Goal: Task Accomplishment & Management: Manage account settings

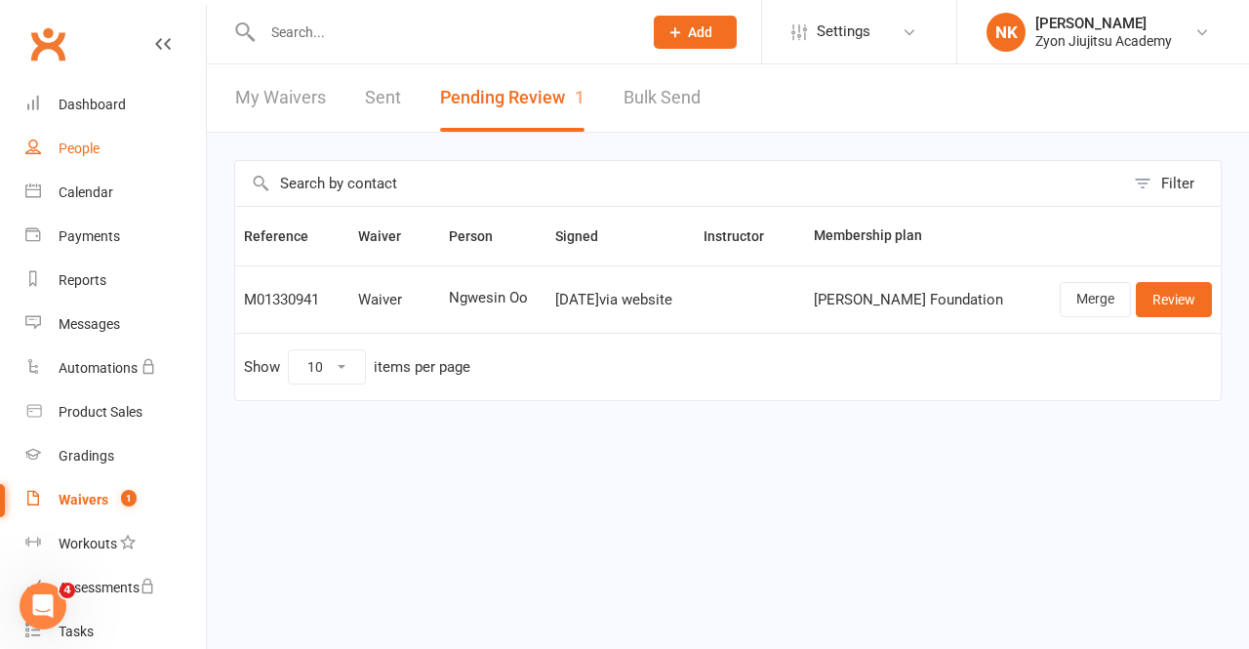
click at [111, 145] on link "People" at bounding box center [115, 149] width 181 height 44
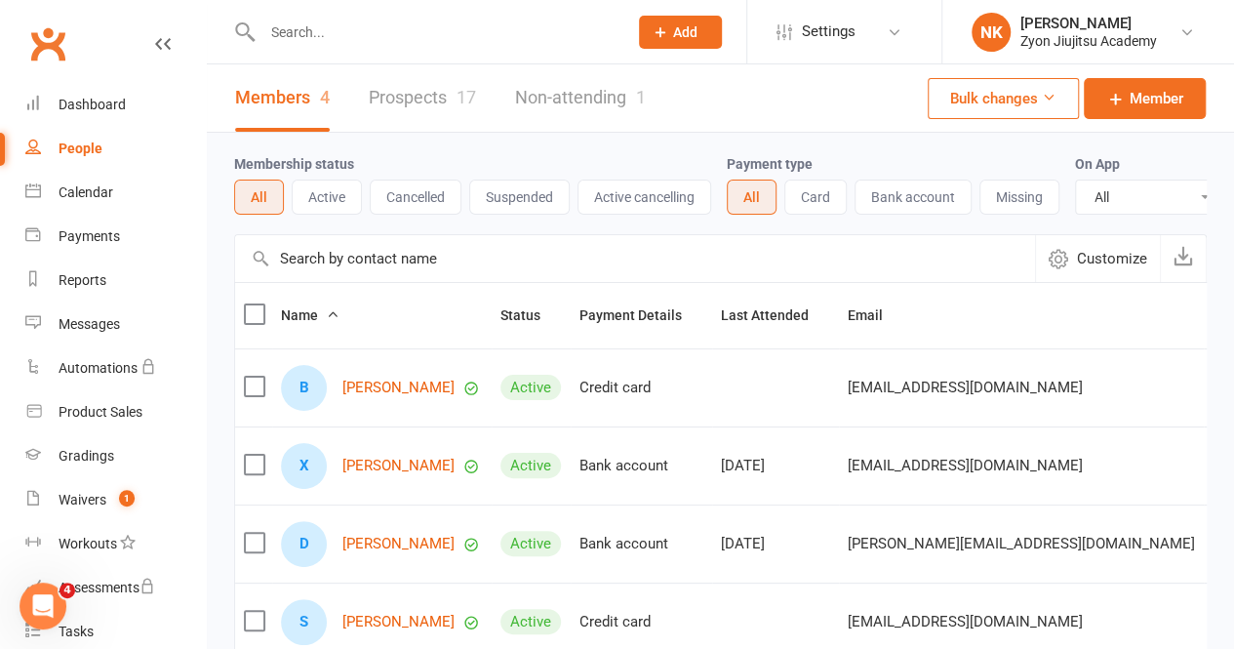
click at [420, 105] on link "Prospects 17" at bounding box center [422, 97] width 107 height 67
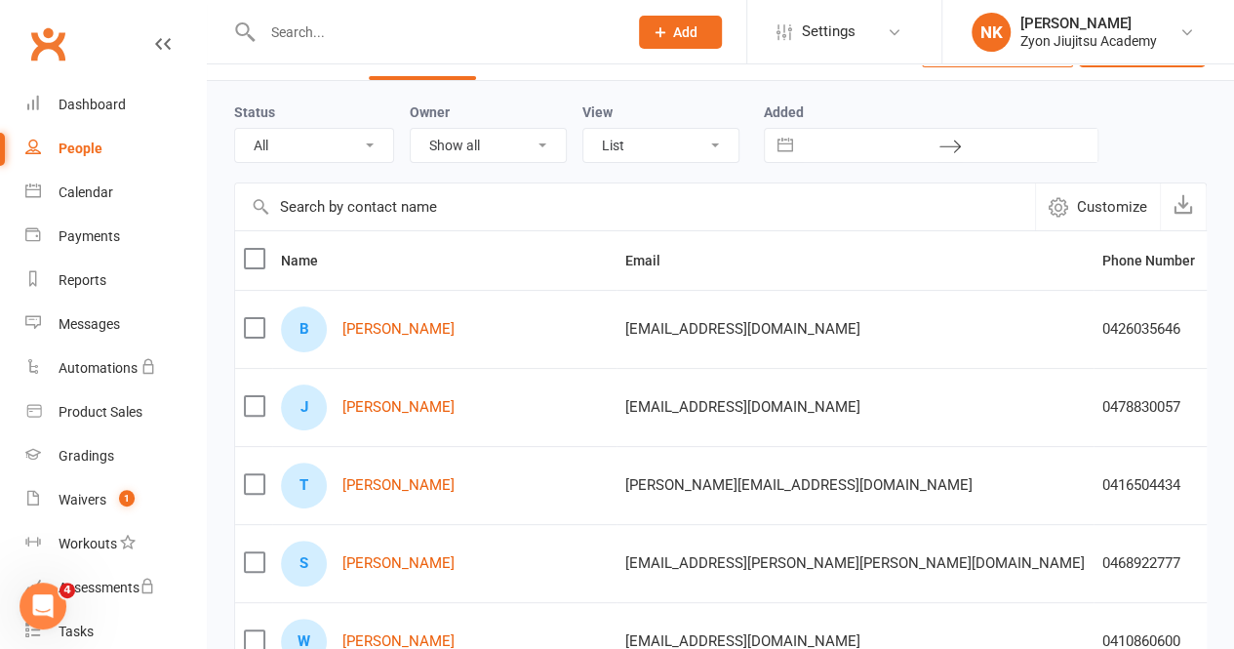
scroll to position [53, 0]
click at [415, 314] on div "B [PERSON_NAME]" at bounding box center [444, 328] width 327 height 46
click at [409, 327] on link "[PERSON_NAME]" at bounding box center [399, 328] width 112 height 17
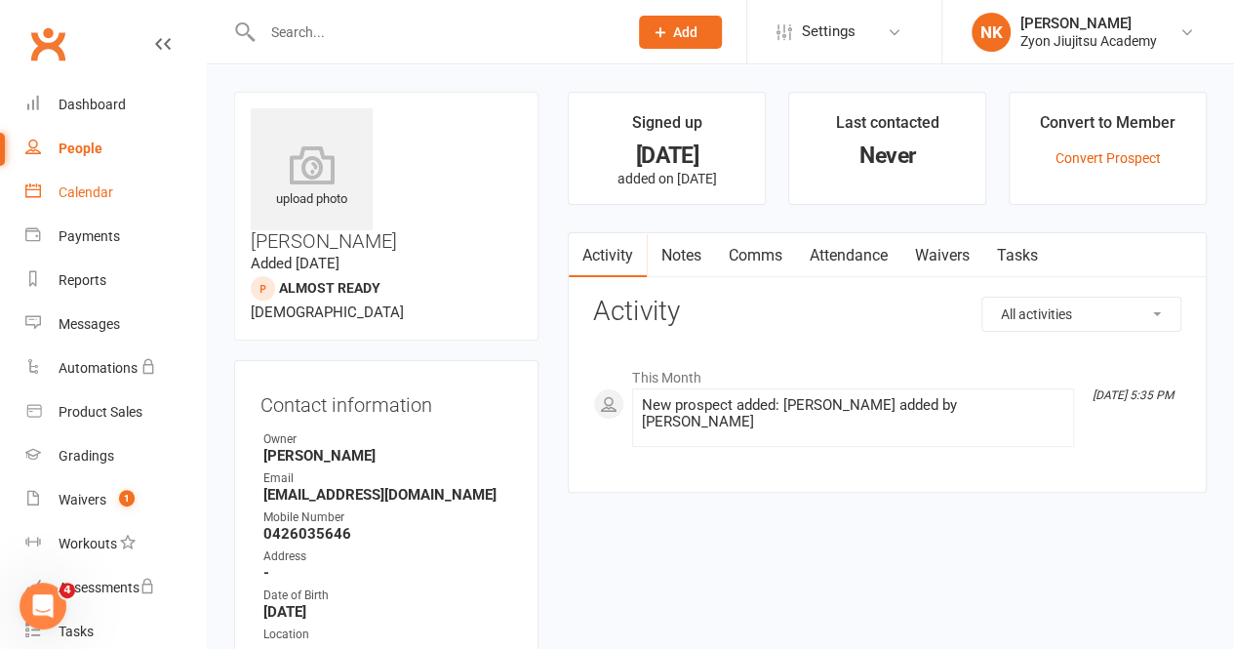
click at [96, 195] on div "Calendar" at bounding box center [86, 192] width 55 height 16
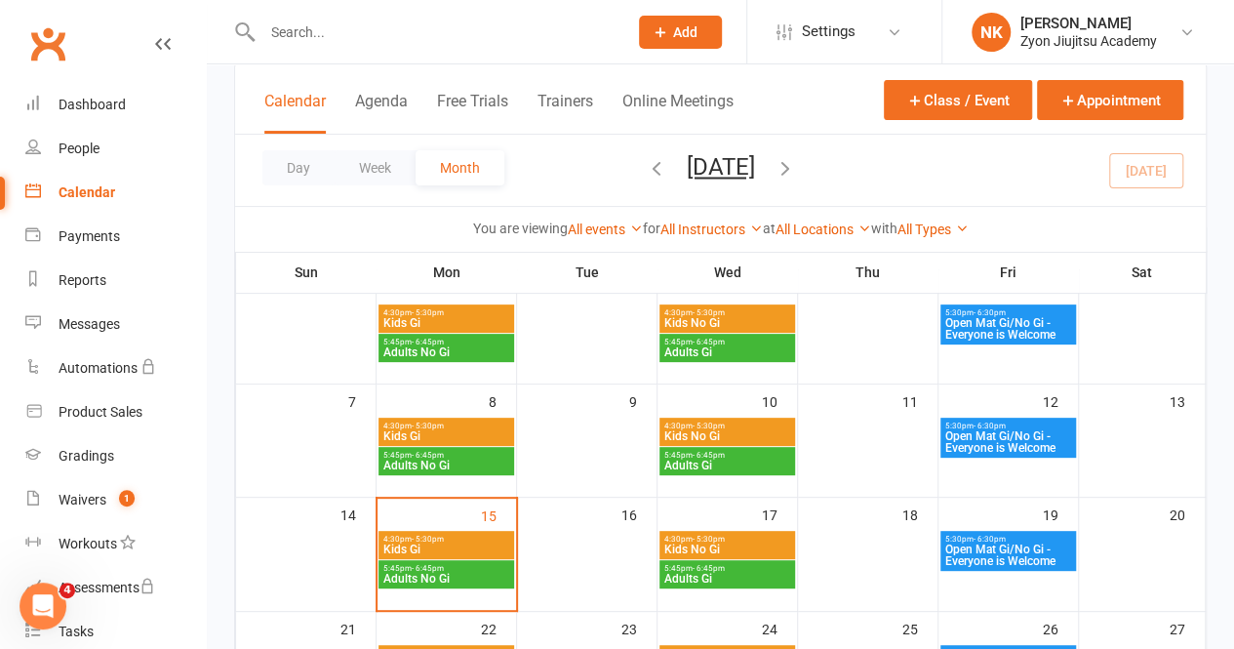
scroll to position [85, 0]
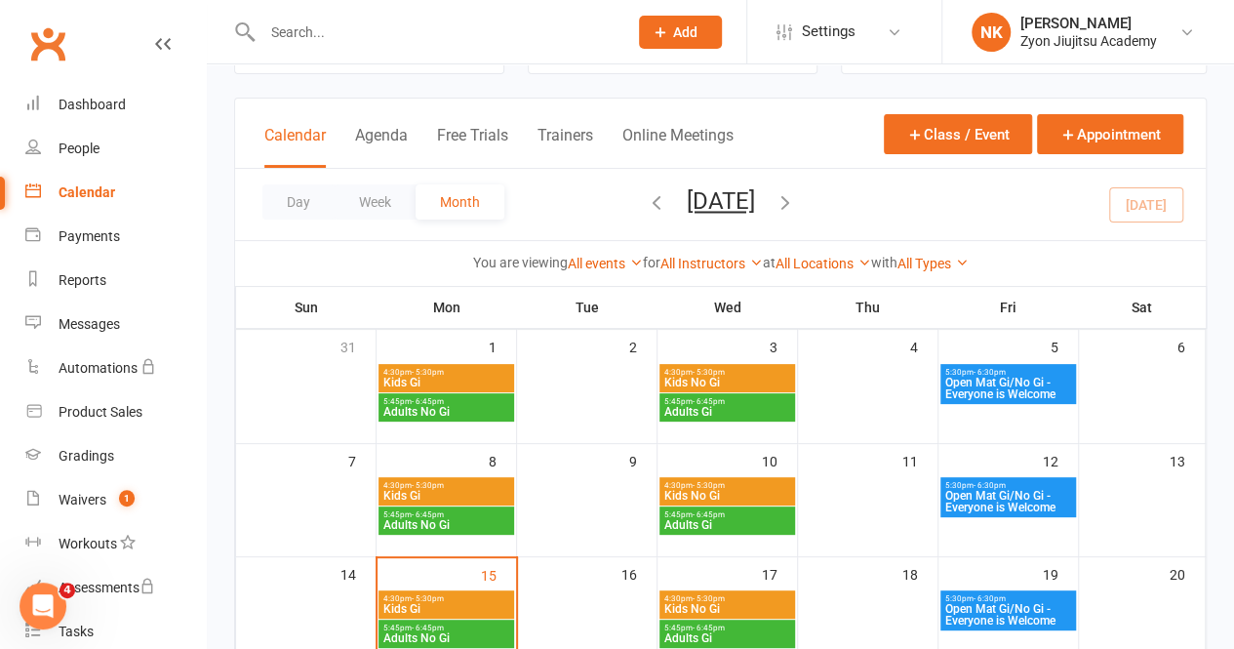
click at [796, 205] on icon "button" at bounding box center [785, 201] width 21 height 21
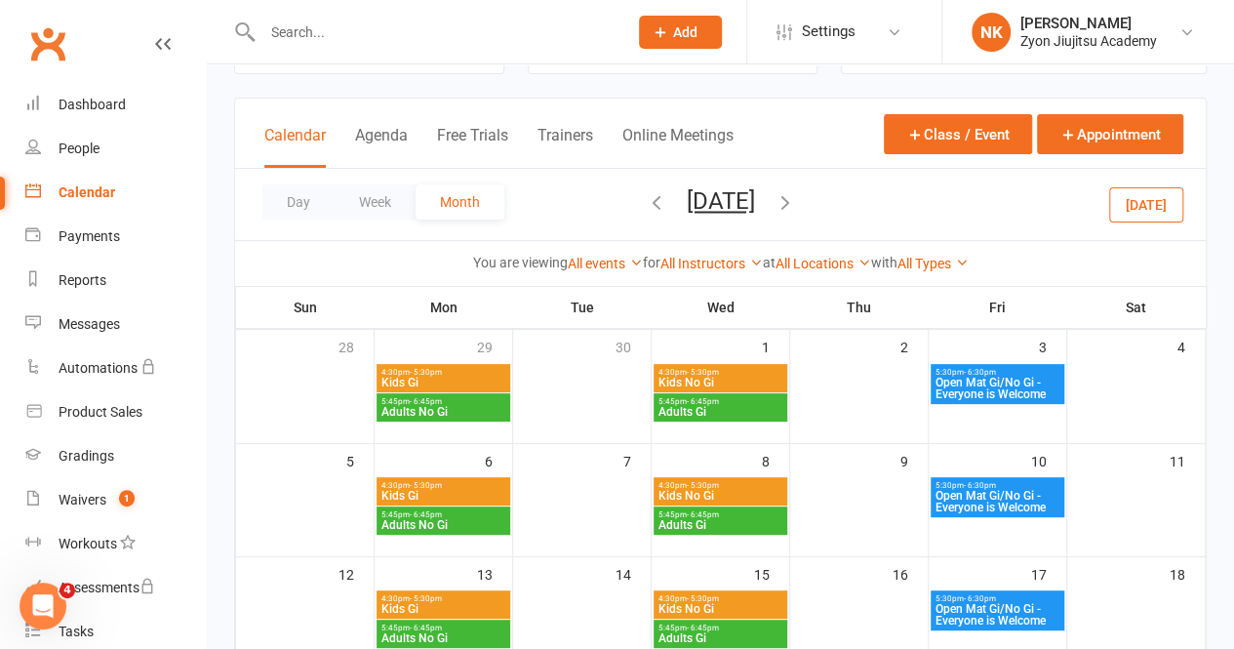
click at [796, 192] on icon "button" at bounding box center [785, 201] width 21 height 21
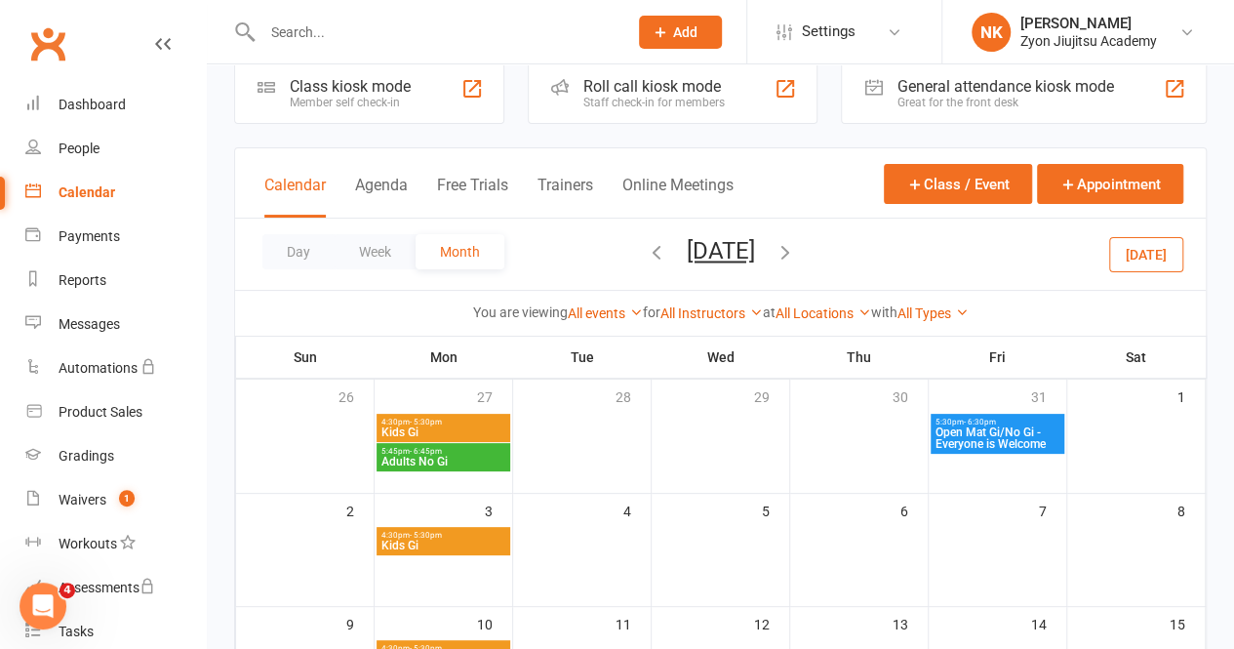
scroll to position [36, 0]
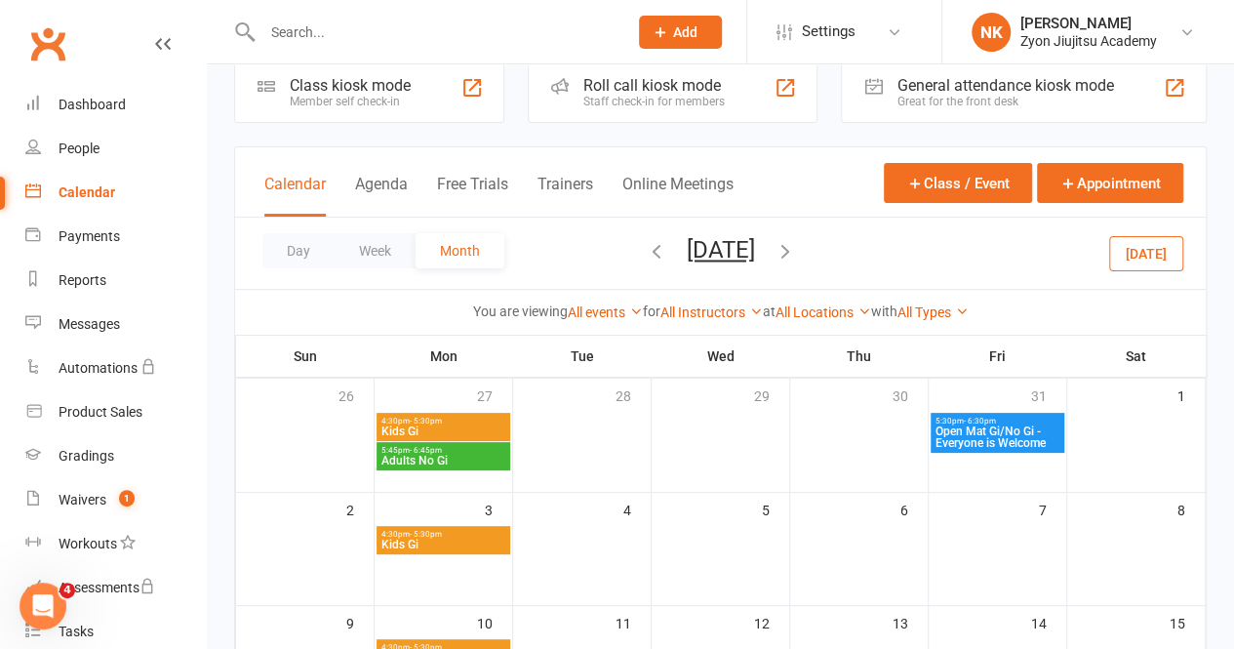
click at [796, 257] on icon "button" at bounding box center [785, 250] width 21 height 21
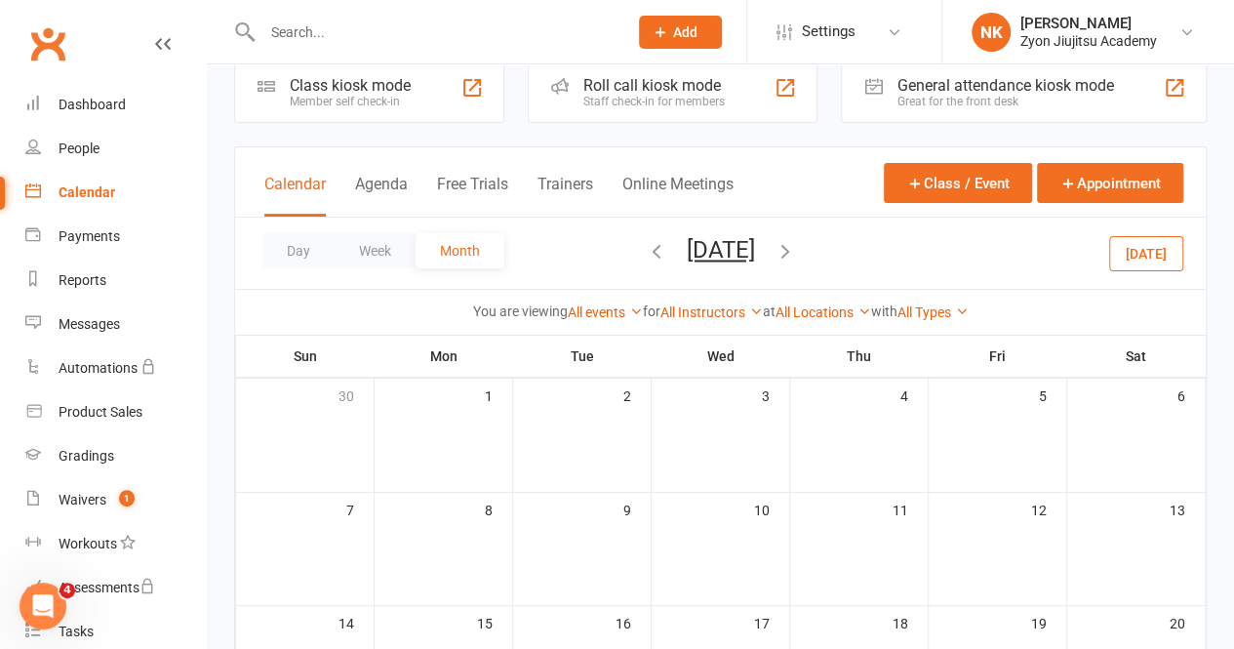
click at [646, 248] on icon "button" at bounding box center [656, 250] width 21 height 21
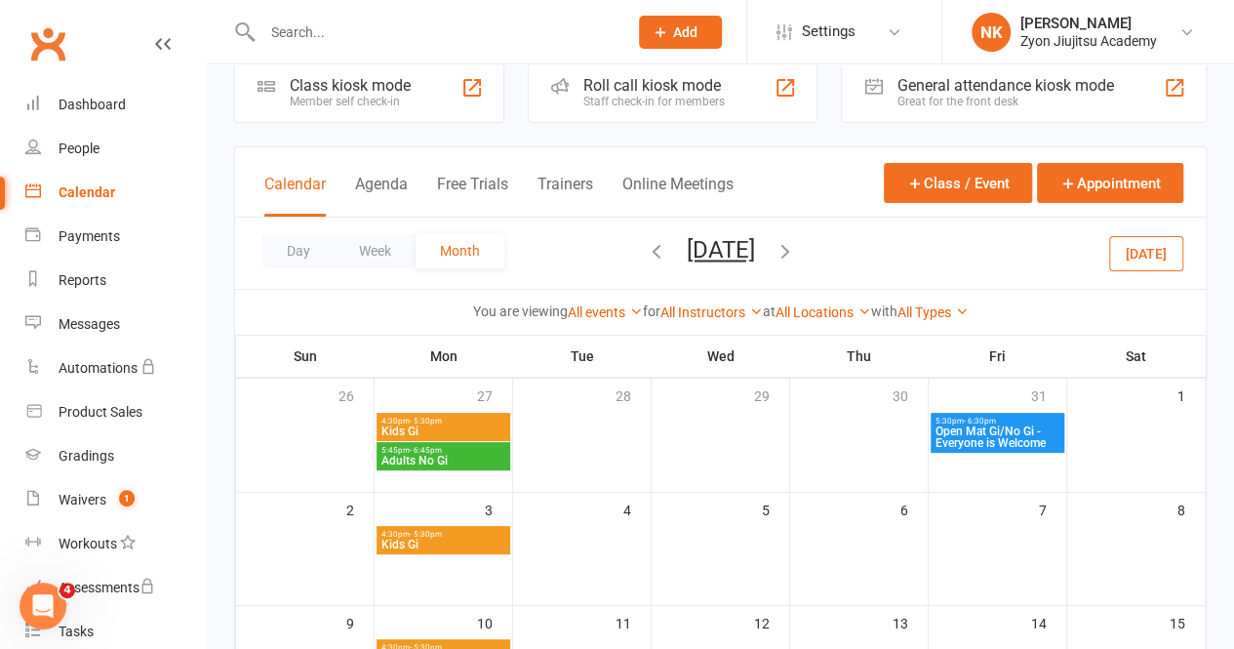
click at [646, 248] on icon "button" at bounding box center [656, 250] width 21 height 21
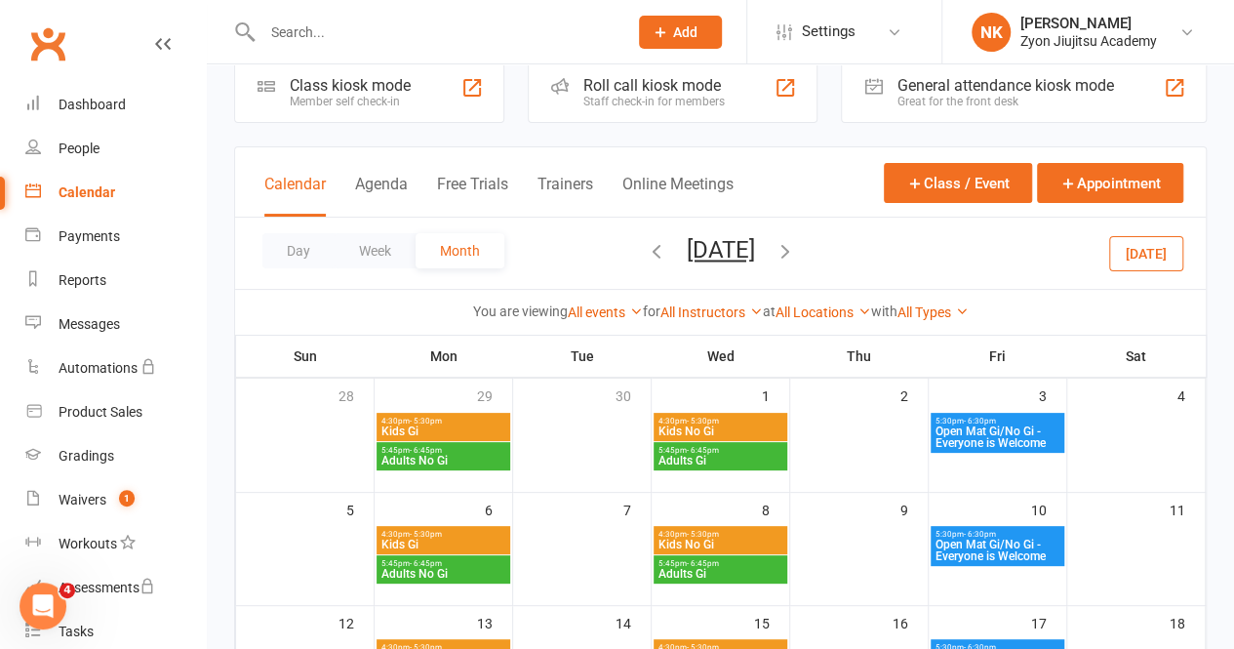
click at [603, 248] on div "Day Week Month [DATE] [DATE] Sun Mon Tue Wed Thu Fri Sat 31 01 02 03 04 05 06 0…" at bounding box center [720, 253] width 971 height 71
click at [646, 251] on icon "button" at bounding box center [656, 250] width 21 height 21
click at [117, 151] on link "People" at bounding box center [115, 149] width 181 height 44
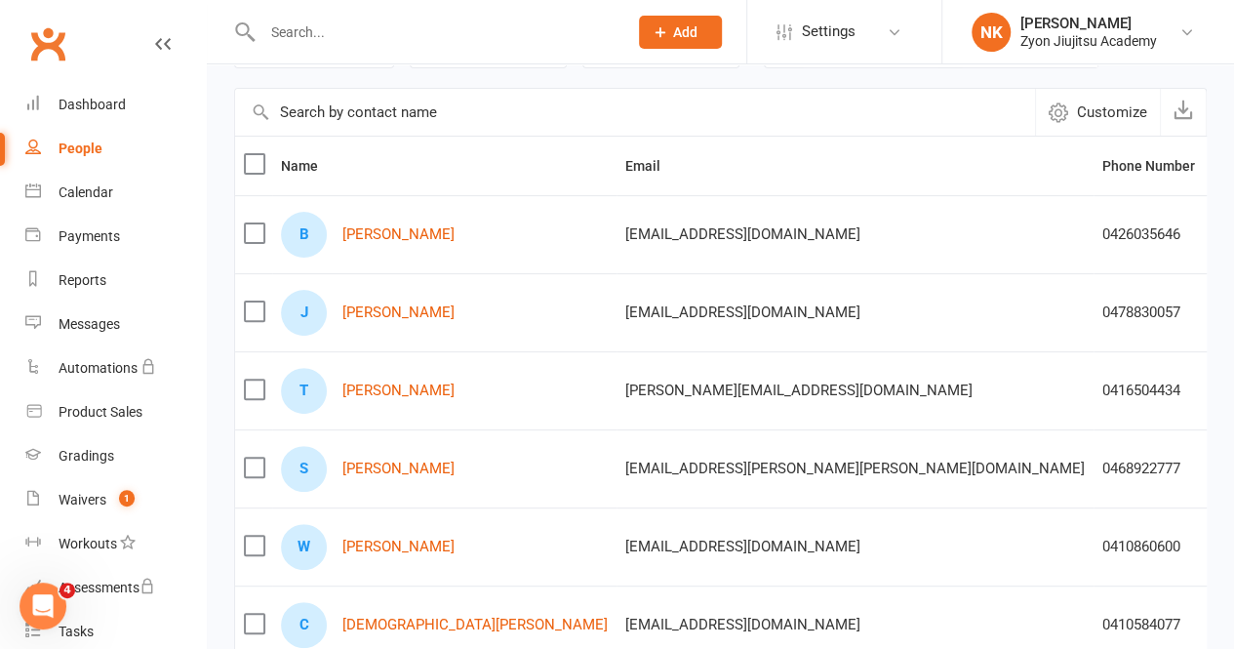
scroll to position [148, 0]
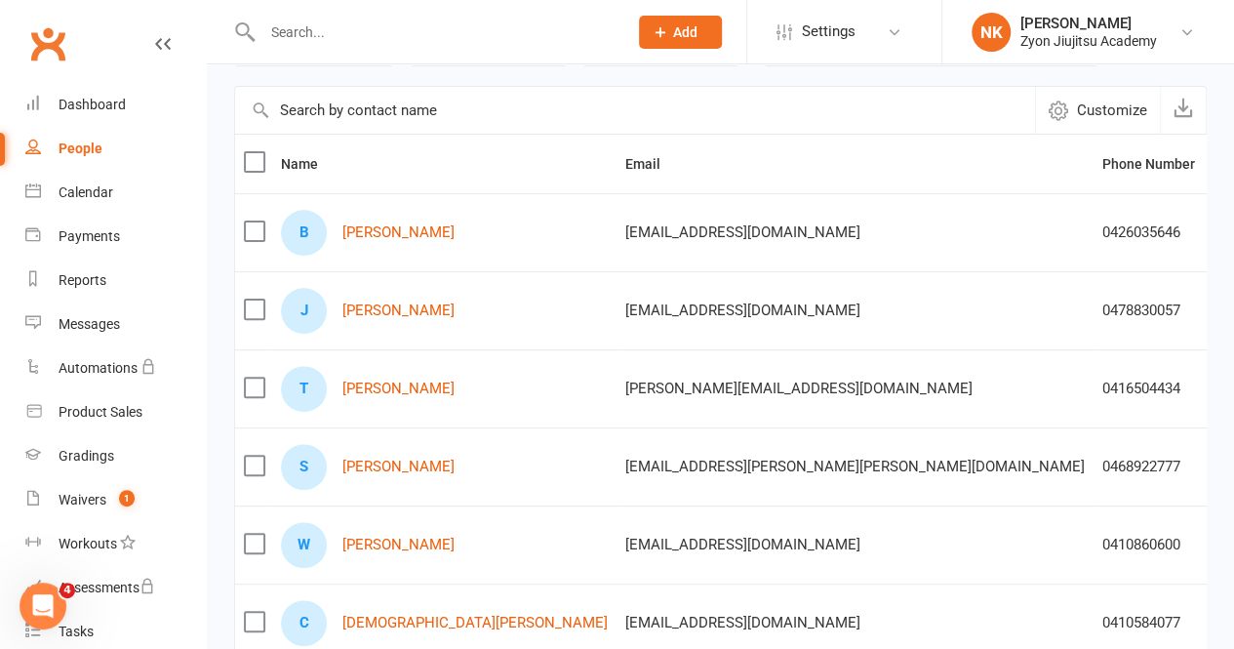
click at [400, 241] on div "B [PERSON_NAME]" at bounding box center [444, 233] width 327 height 46
click at [399, 224] on link "[PERSON_NAME]" at bounding box center [399, 232] width 112 height 17
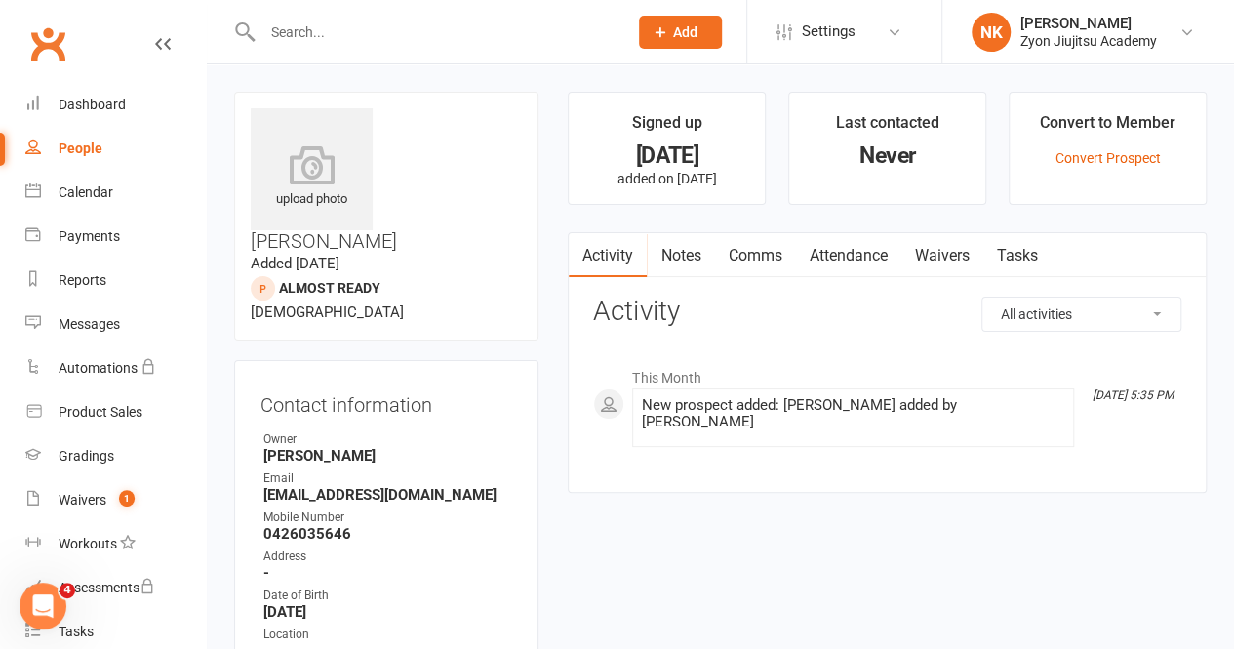
scroll to position [4, 0]
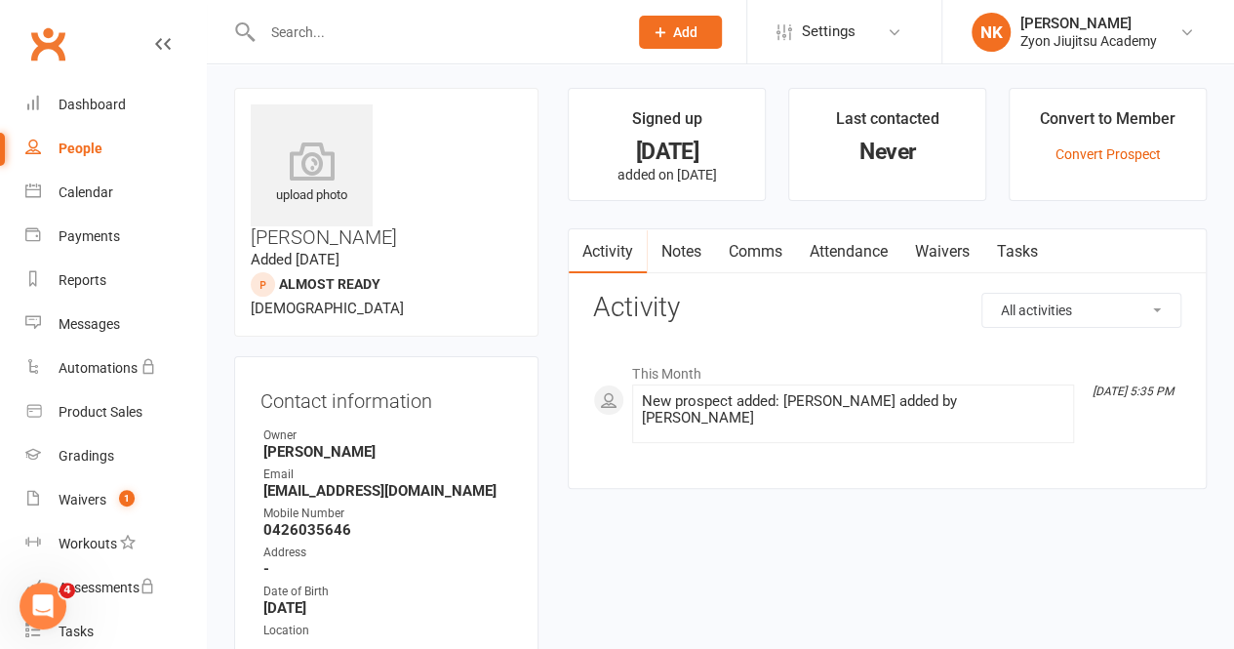
click at [685, 245] on link "Notes" at bounding box center [680, 251] width 67 height 45
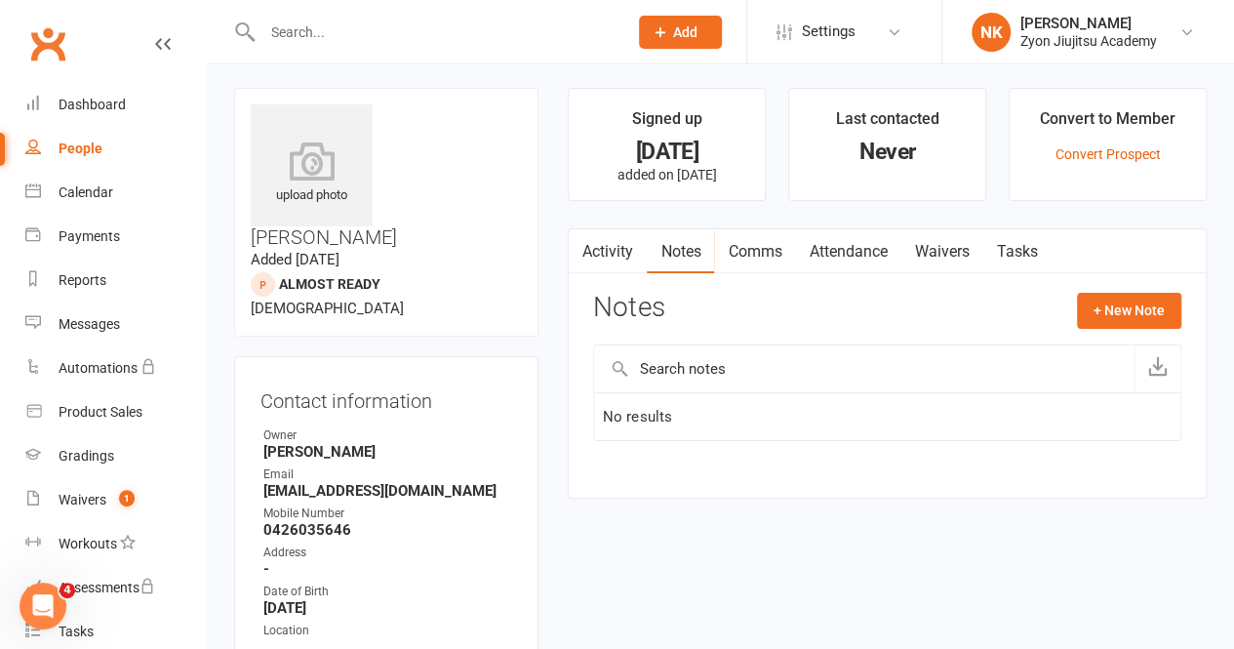
click at [683, 370] on input "text" at bounding box center [864, 368] width 541 height 47
click at [1123, 308] on button "+ New Note" at bounding box center [1129, 310] width 104 height 35
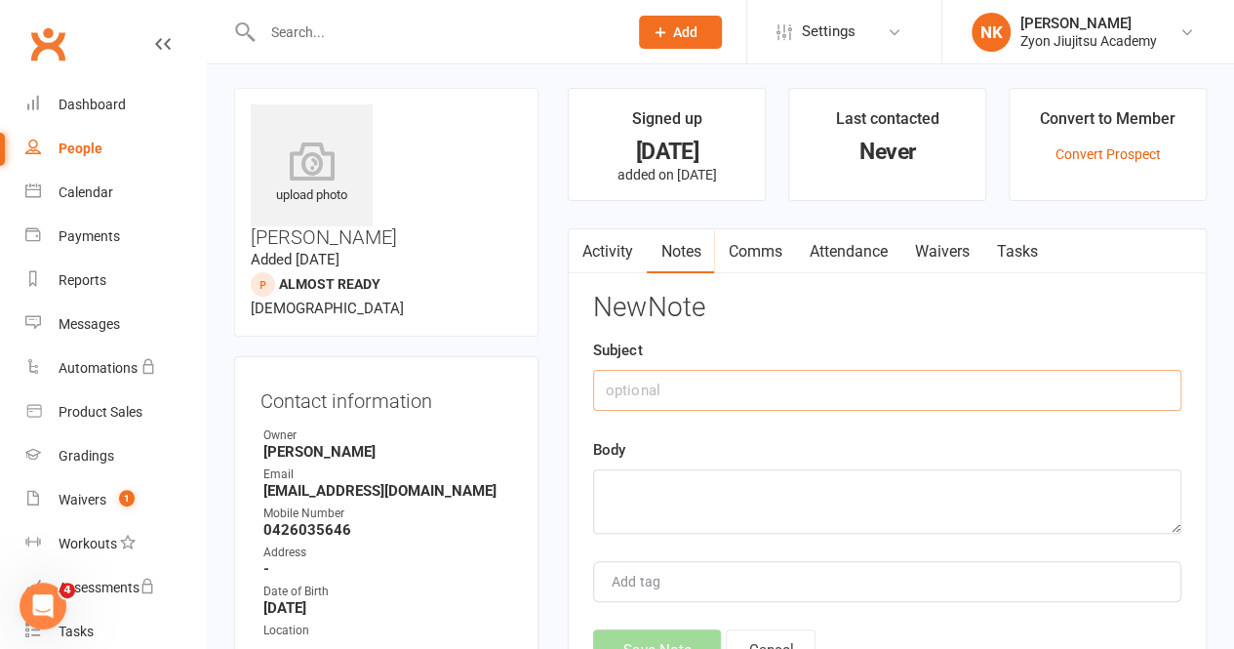
click at [753, 389] on input "text" at bounding box center [887, 390] width 588 height 41
type input "Check in"
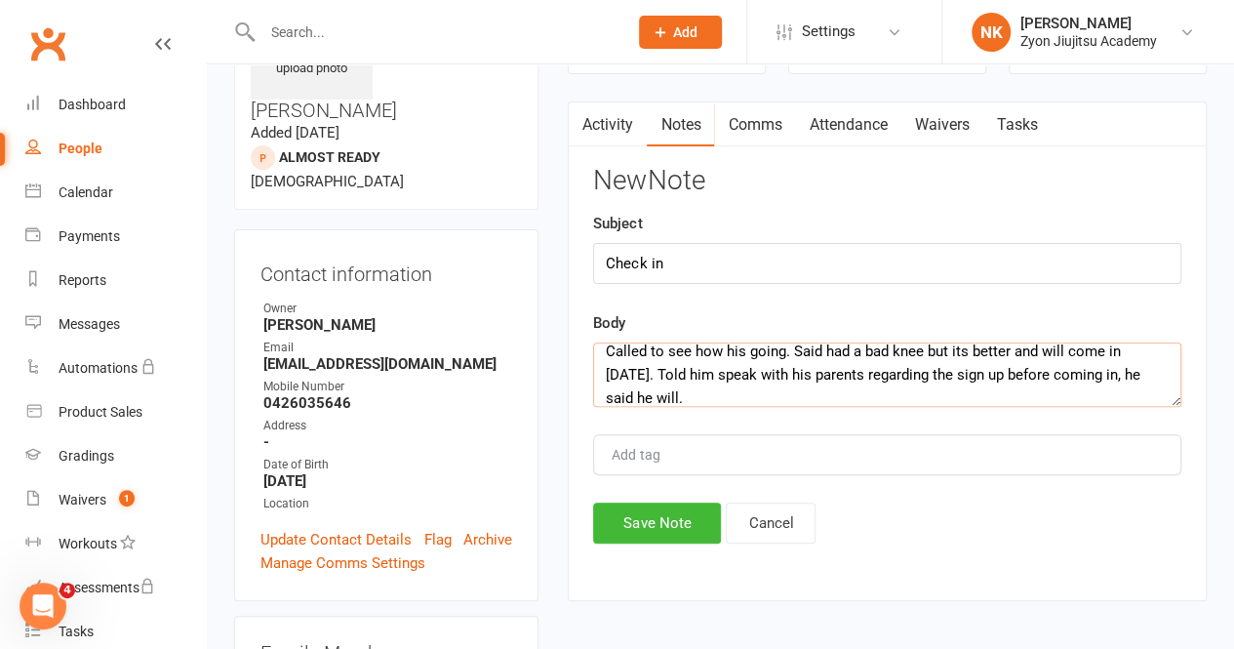
scroll to position [141, 0]
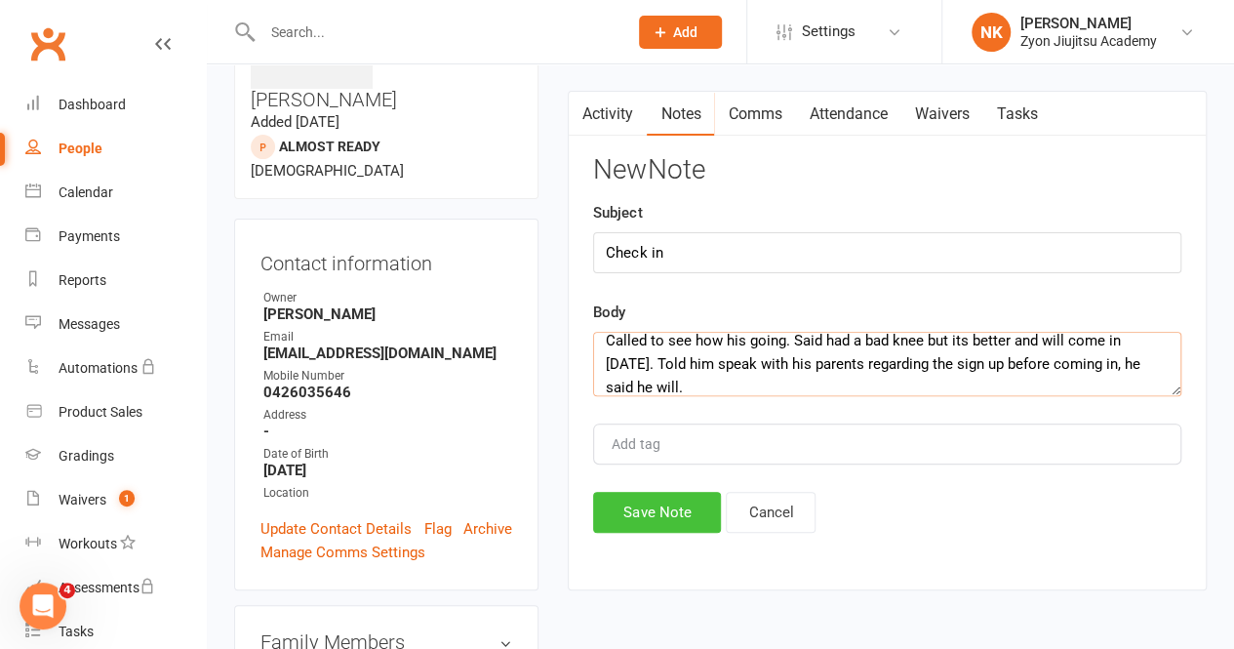
type textarea "Called to see how his going. Said had a bad knee but its better and will come i…"
click at [672, 528] on button "Save Note" at bounding box center [657, 512] width 128 height 41
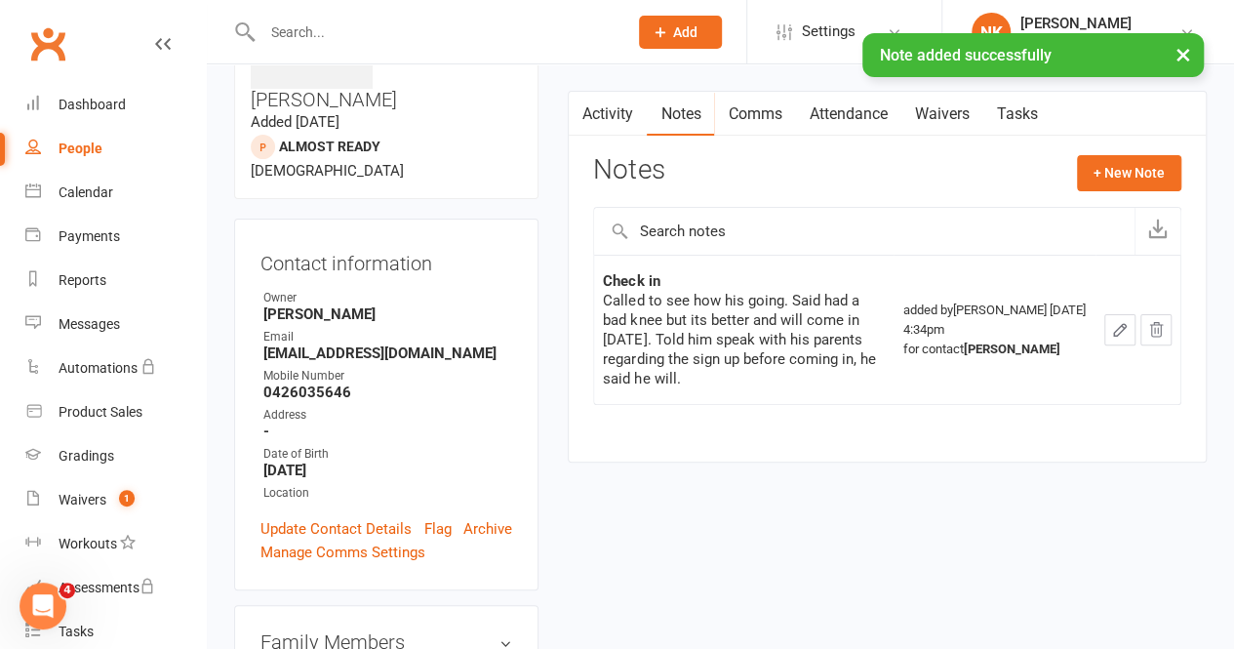
click at [601, 119] on link "Activity" at bounding box center [608, 114] width 78 height 45
